Goal: Navigation & Orientation: Find specific page/section

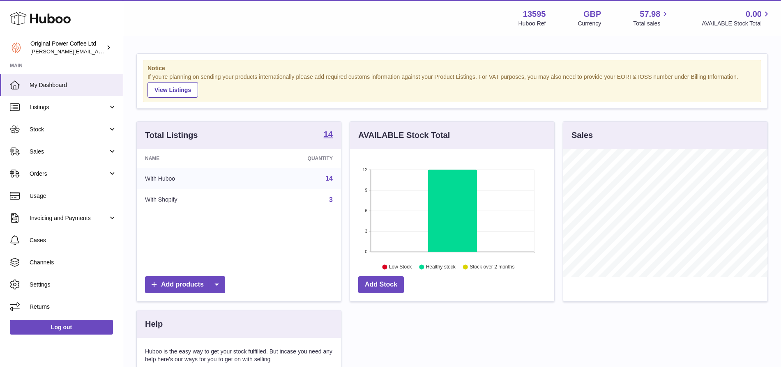
scroll to position [128, 205]
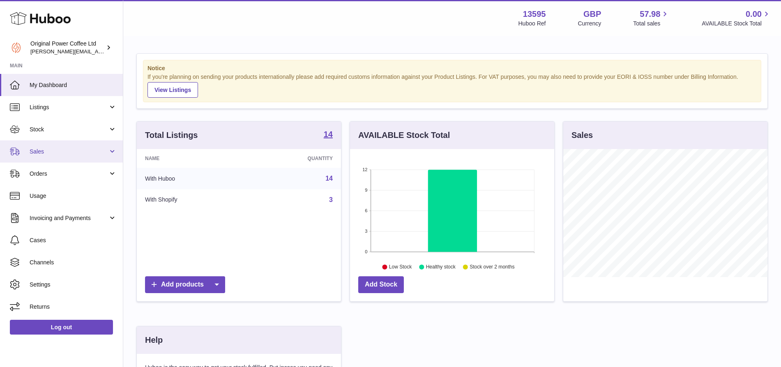
click at [40, 149] on span "Sales" at bounding box center [69, 152] width 78 height 8
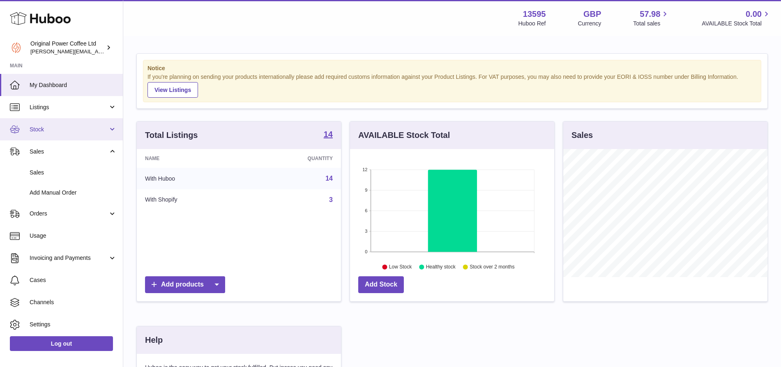
click at [37, 127] on span "Stock" at bounding box center [69, 130] width 78 height 8
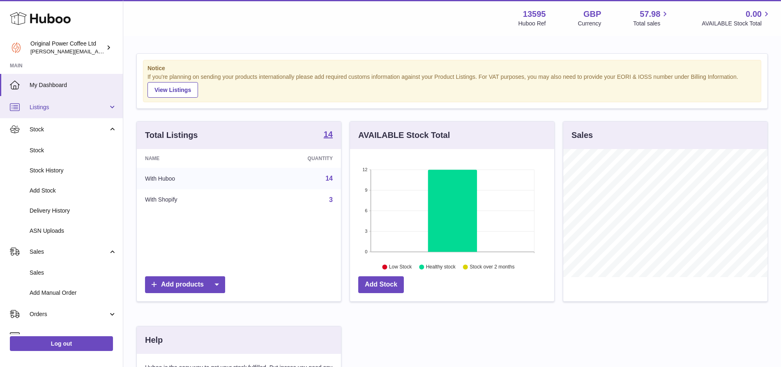
click at [57, 108] on span "Listings" at bounding box center [69, 108] width 78 height 8
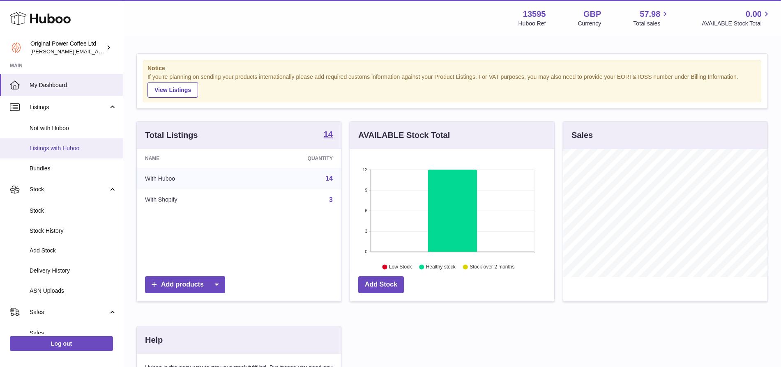
click at [42, 149] on span "Listings with Huboo" at bounding box center [73, 149] width 87 height 8
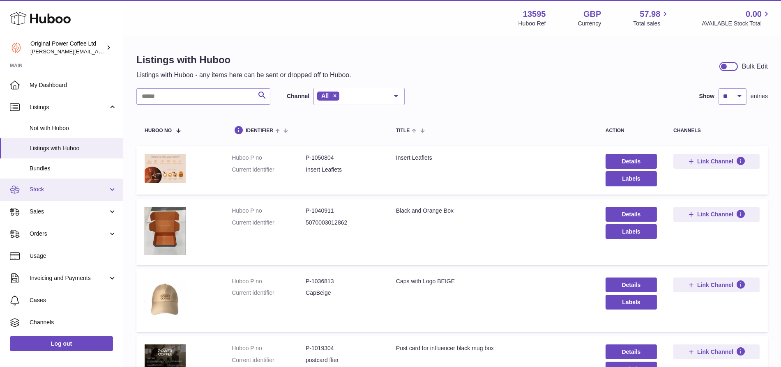
click at [45, 189] on span "Stock" at bounding box center [69, 190] width 78 height 8
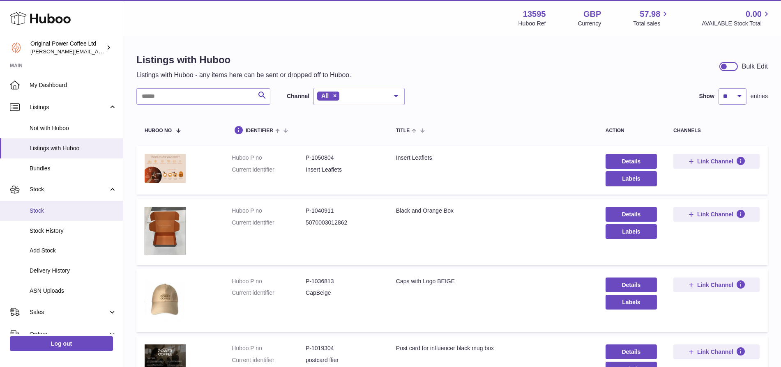
click at [43, 208] on span "Stock" at bounding box center [73, 211] width 87 height 8
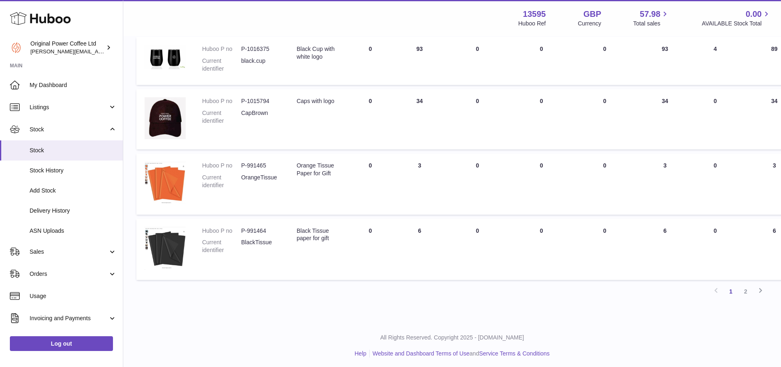
scroll to position [502, 0]
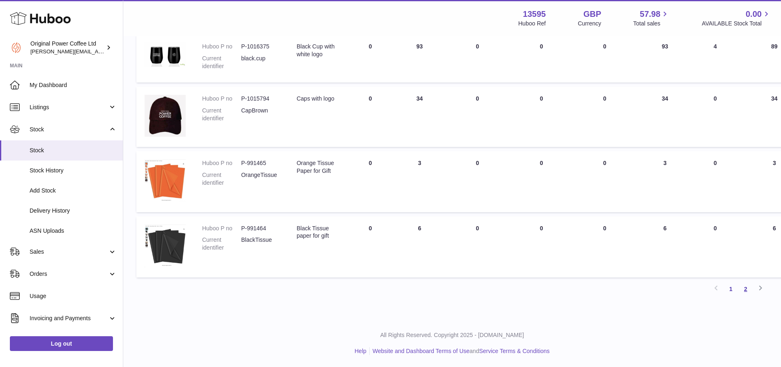
click at [746, 287] on link "2" at bounding box center [745, 289] width 15 height 15
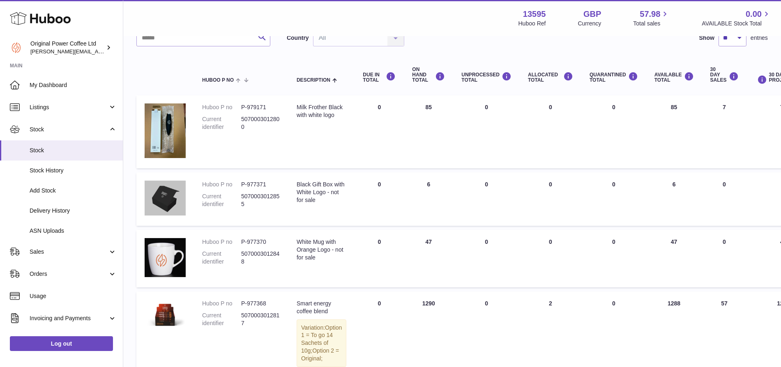
scroll to position [69, 0]
